Goal: Navigation & Orientation: Find specific page/section

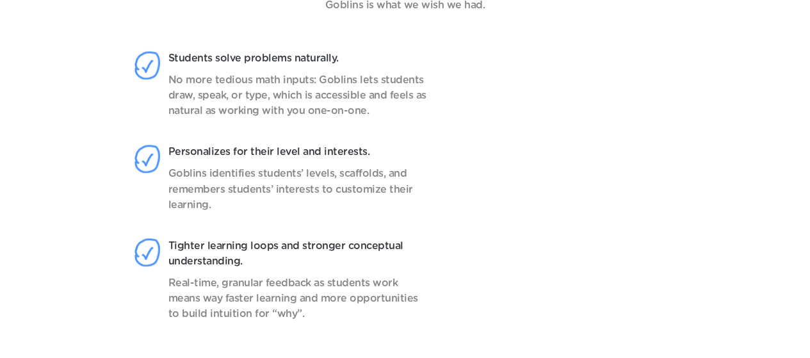
scroll to position [1163, 0]
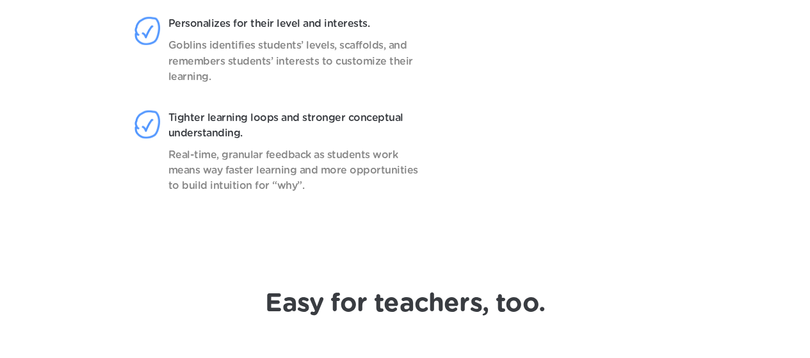
click at [537, 162] on video at bounding box center [576, 70] width 202 height 320
click at [570, 199] on video at bounding box center [576, 70] width 202 height 320
click at [586, 202] on video at bounding box center [576, 70] width 202 height 320
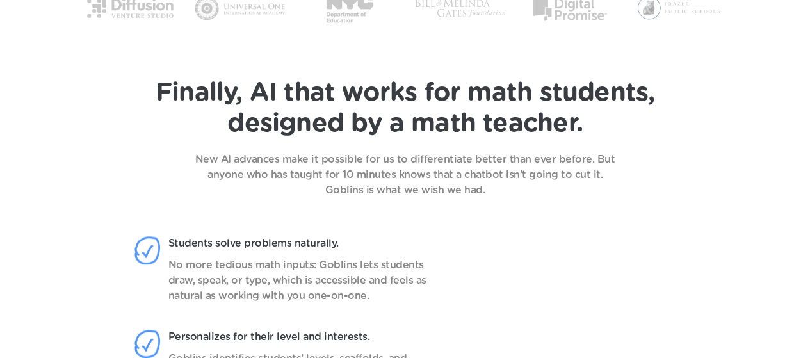
scroll to position [651, 0]
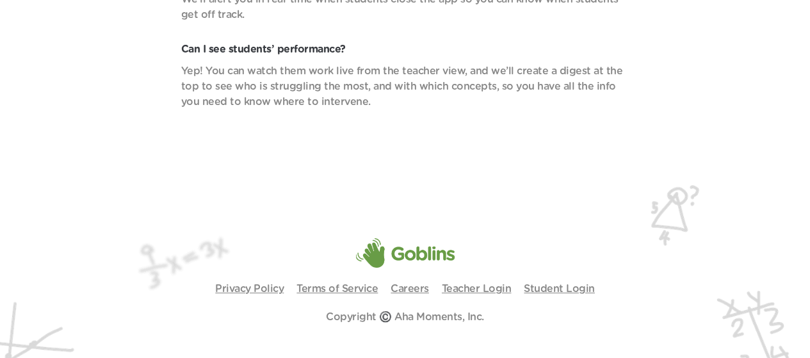
scroll to position [4563, 0]
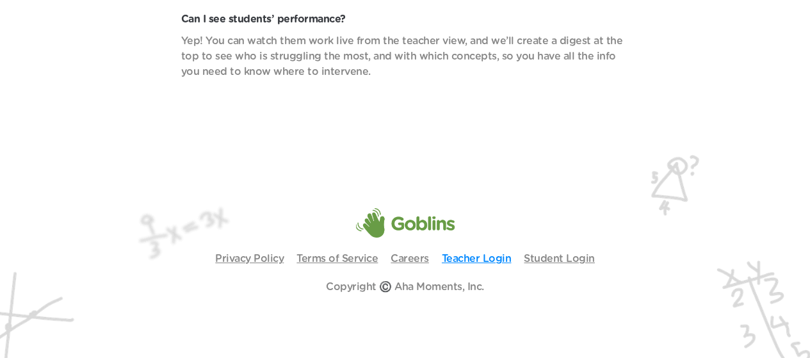
click at [467, 257] on link "Teacher Login" at bounding box center [477, 259] width 70 height 10
click at [482, 259] on link "Teacher Login" at bounding box center [477, 259] width 70 height 10
